Goal: Task Accomplishment & Management: Manage account settings

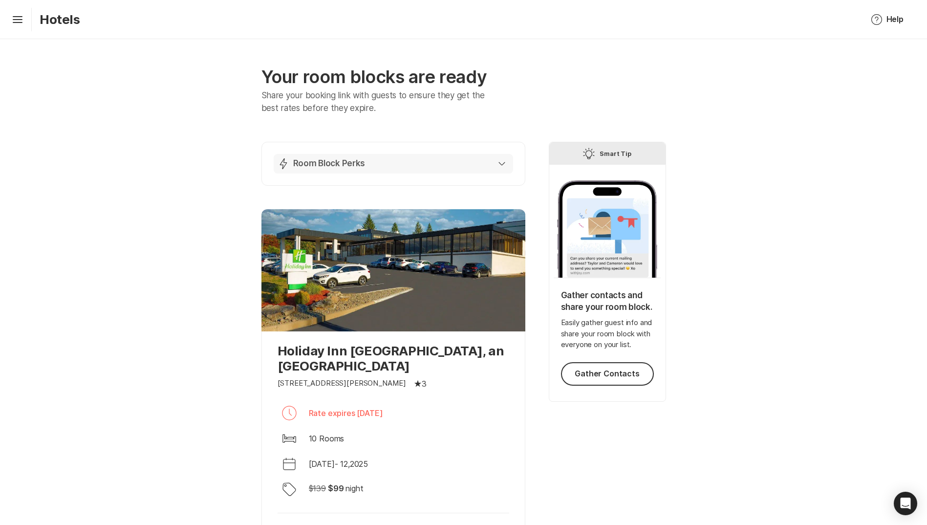
click at [501, 162] on icon "button" at bounding box center [501, 164] width 7 height 4
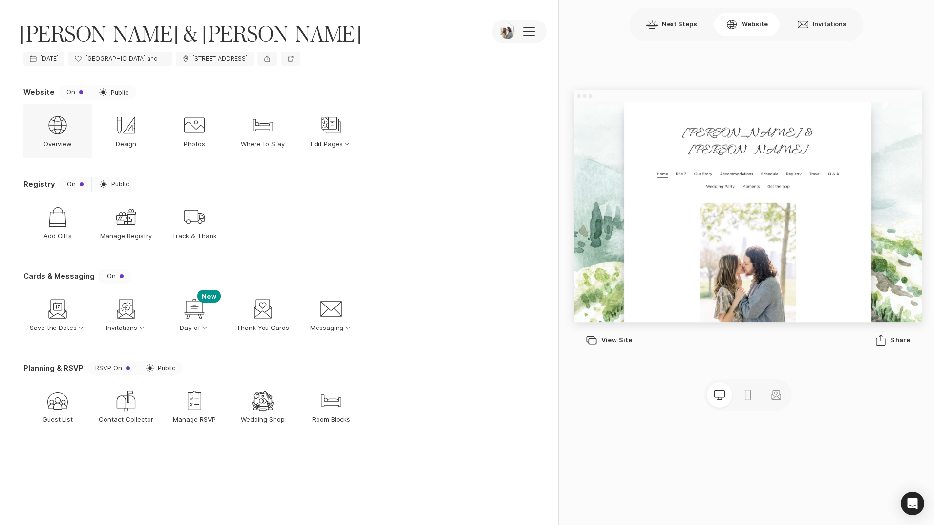
click at [55, 132] on icon at bounding box center [57, 125] width 18 height 18
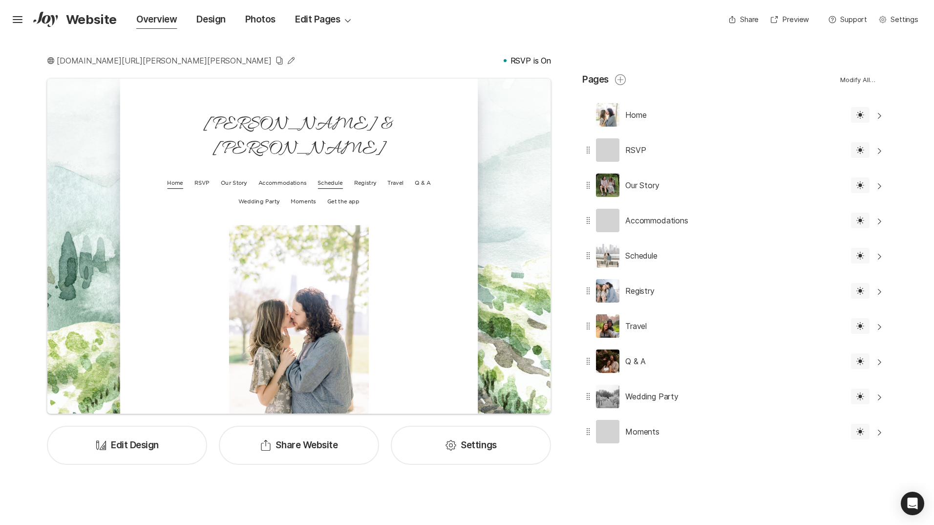
click at [446, 214] on p "Schedule" at bounding box center [443, 224] width 35 height 21
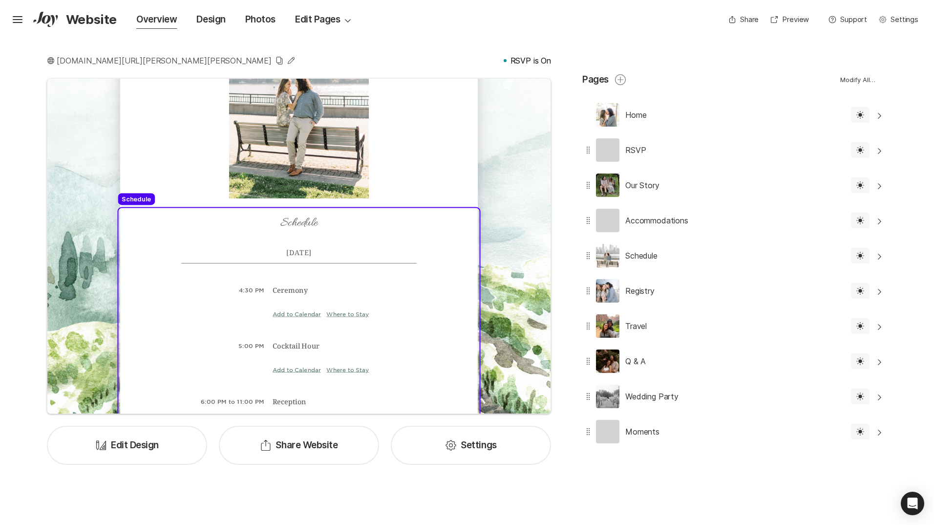
scroll to position [278, 0]
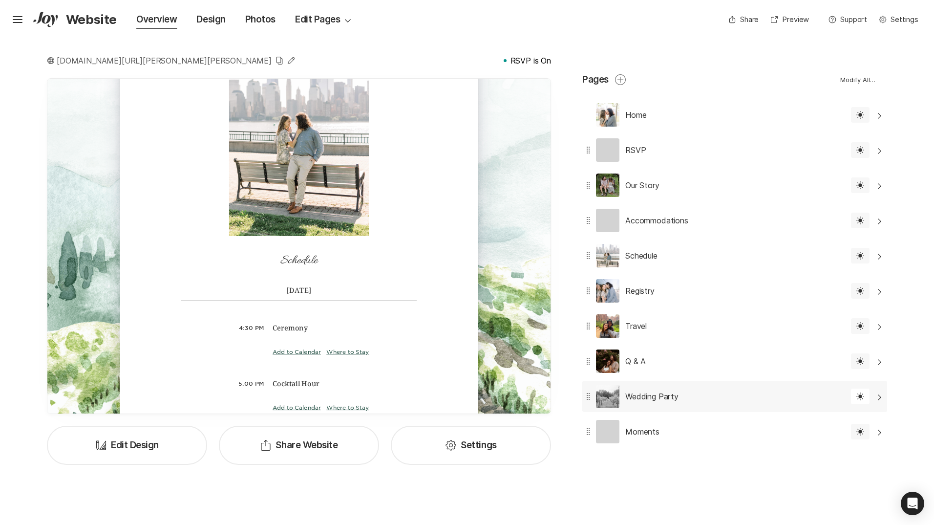
click at [671, 389] on div "Wedding Party" at bounding box center [630, 396] width 96 height 31
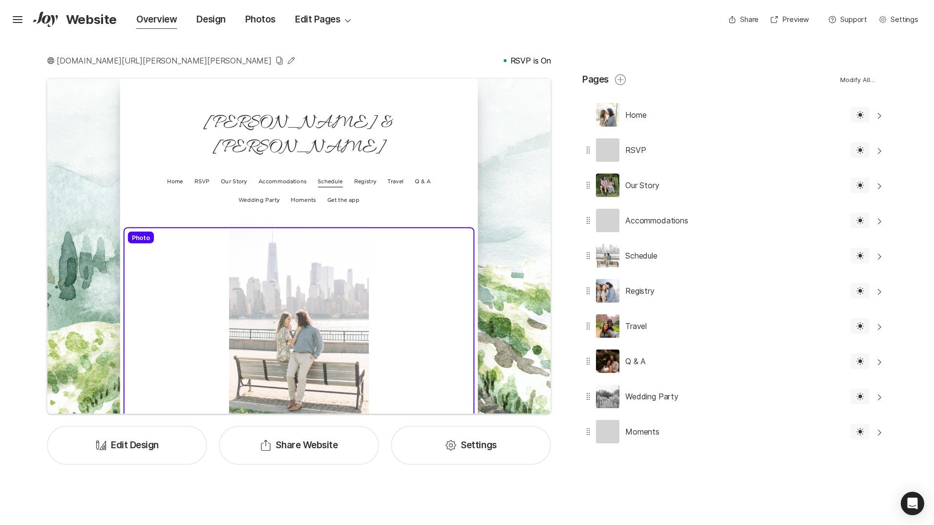
scroll to position [0, 0]
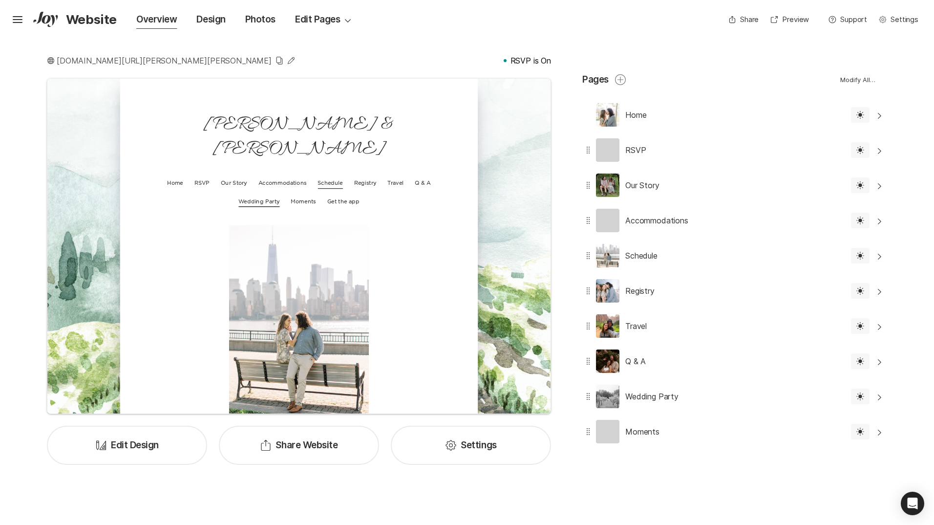
click at [328, 239] on p "Wedding Party" at bounding box center [344, 249] width 58 height 21
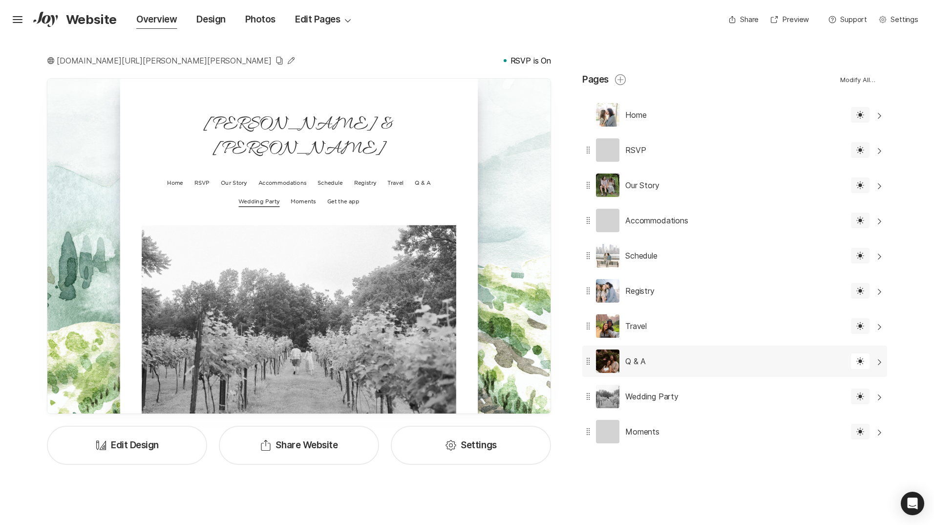
click at [636, 367] on p "Q & A" at bounding box center [635, 361] width 21 height 12
